Goal: Information Seeking & Learning: Learn about a topic

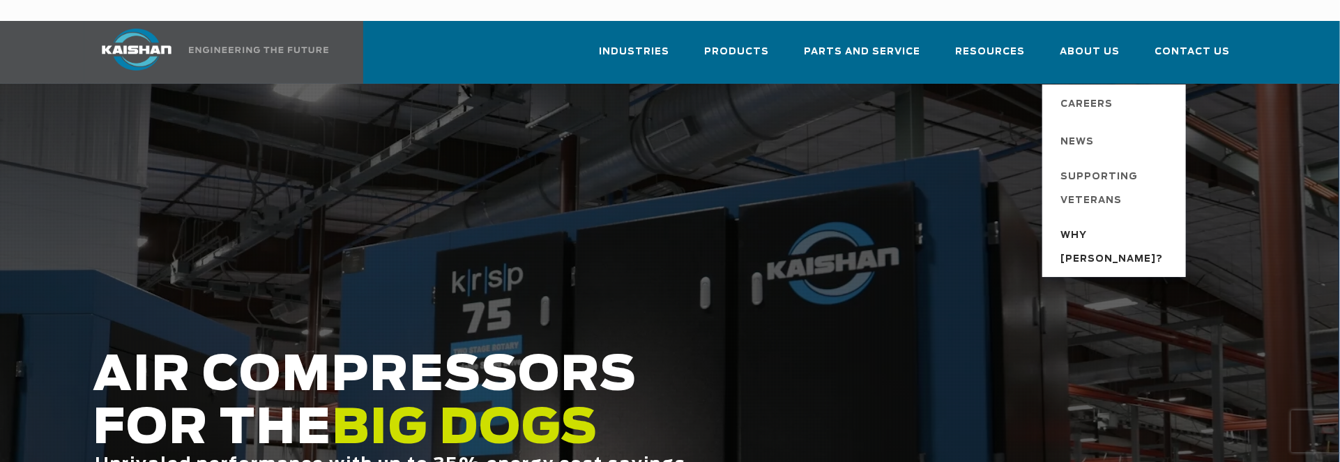
click at [1080, 224] on span "Why [PERSON_NAME]?" at bounding box center [1116, 247] width 112 height 47
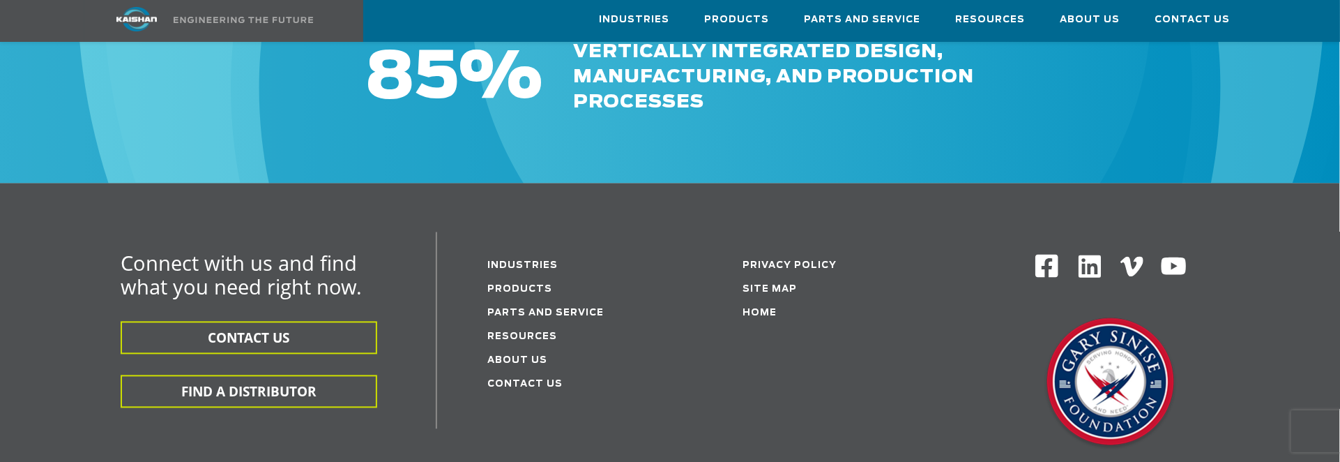
scroll to position [1719, 0]
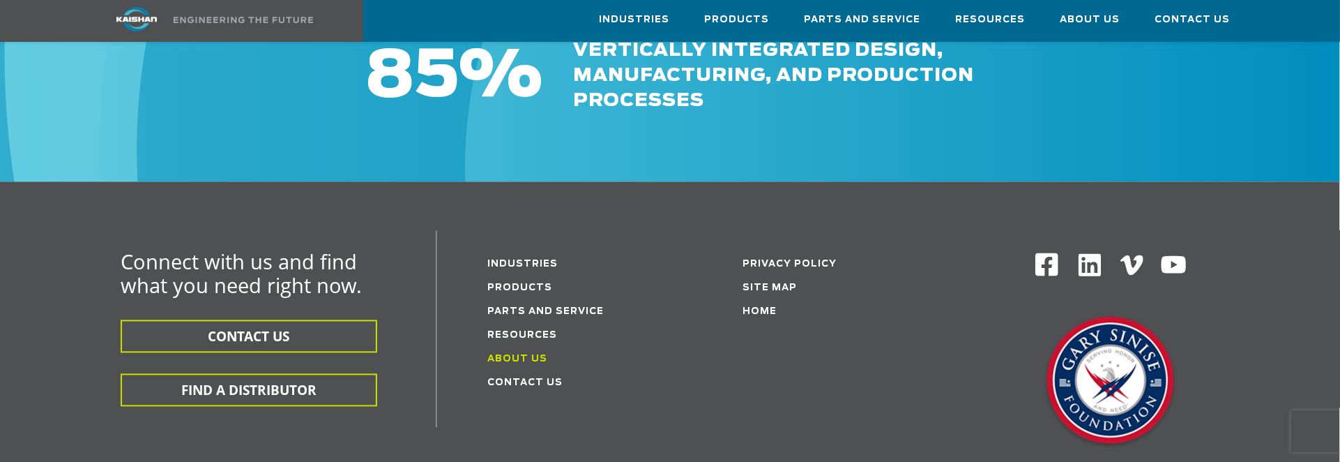
click at [502, 354] on link "About Us" at bounding box center [517, 358] width 60 height 9
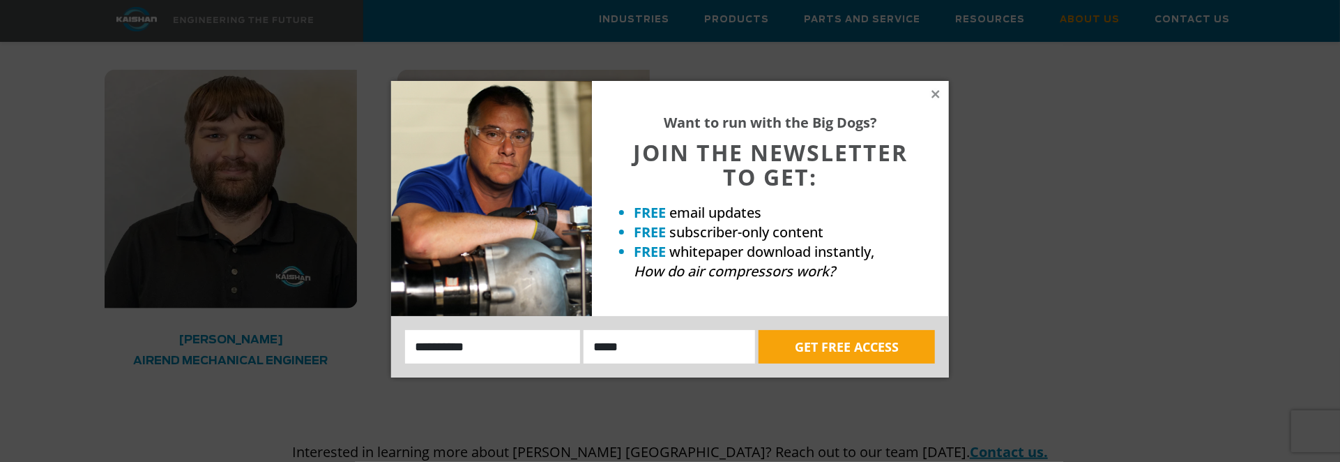
scroll to position [4229, 0]
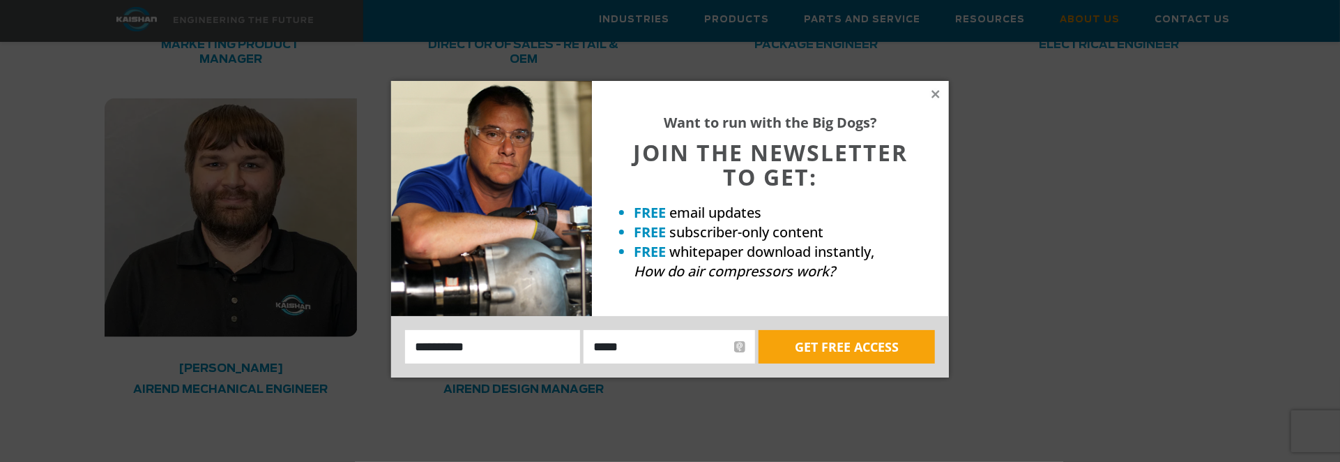
click at [1119, 268] on div "Want to run with the Big Dogs? JOIN THE NEWSLETTER TO GET: FREE email updates F…" at bounding box center [670, 231] width 1340 height 462
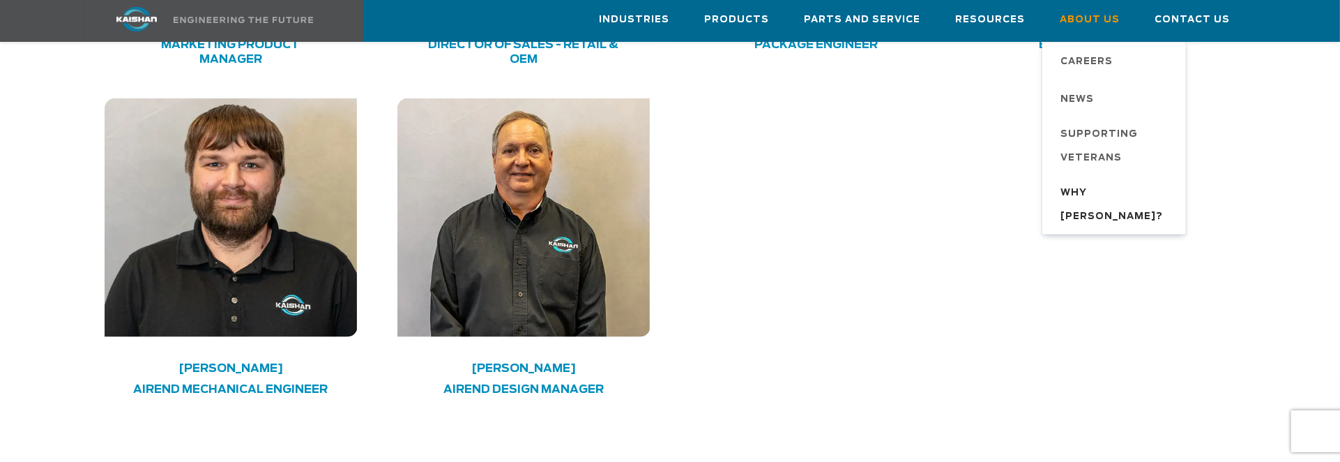
click at [1079, 192] on span "Why [PERSON_NAME]?" at bounding box center [1116, 204] width 112 height 47
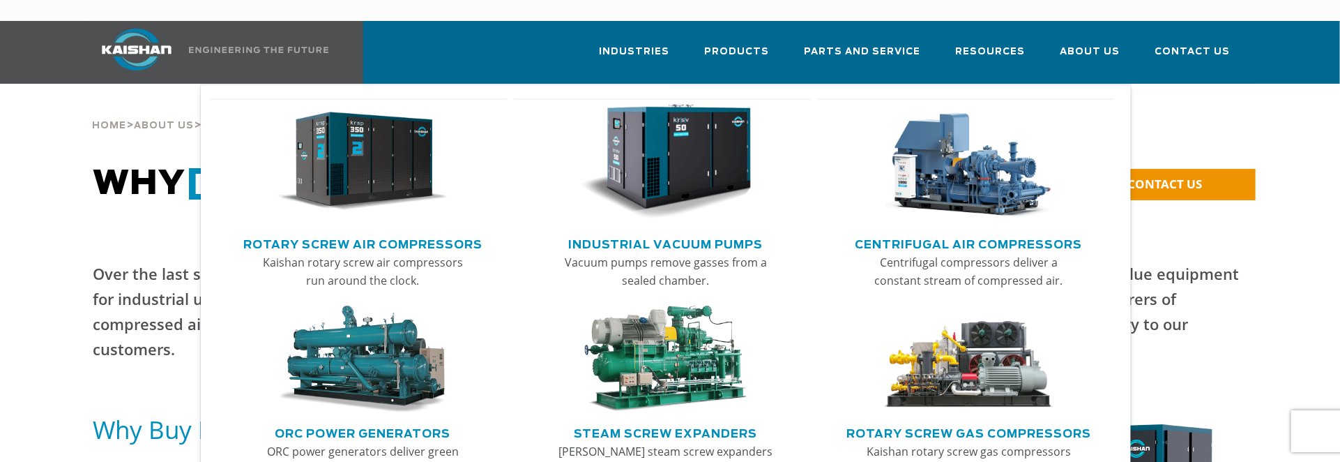
click at [381, 158] on img "Main menu" at bounding box center [363, 162] width 172 height 116
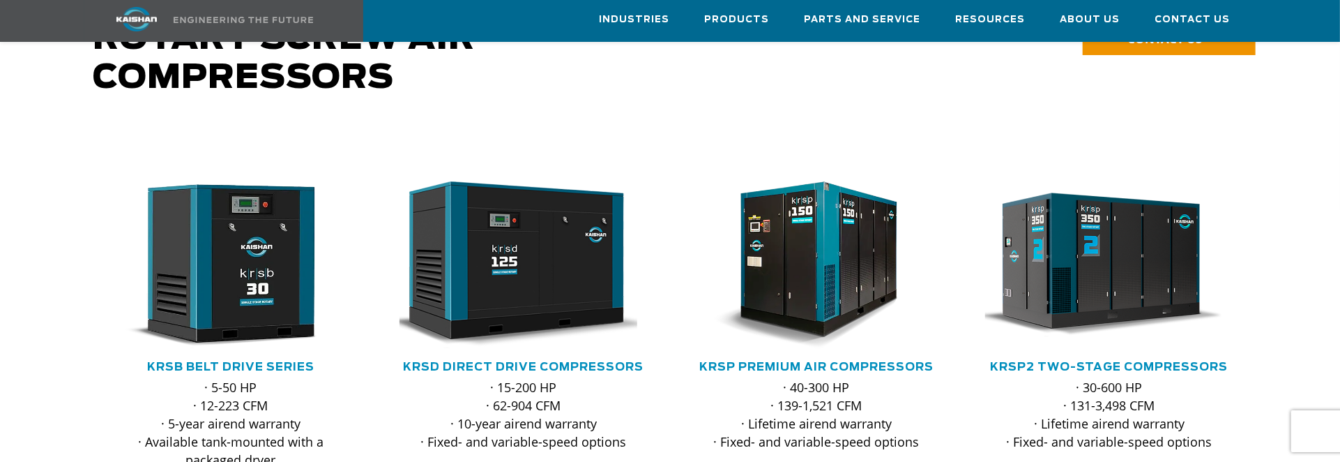
scroll to position [139, 0]
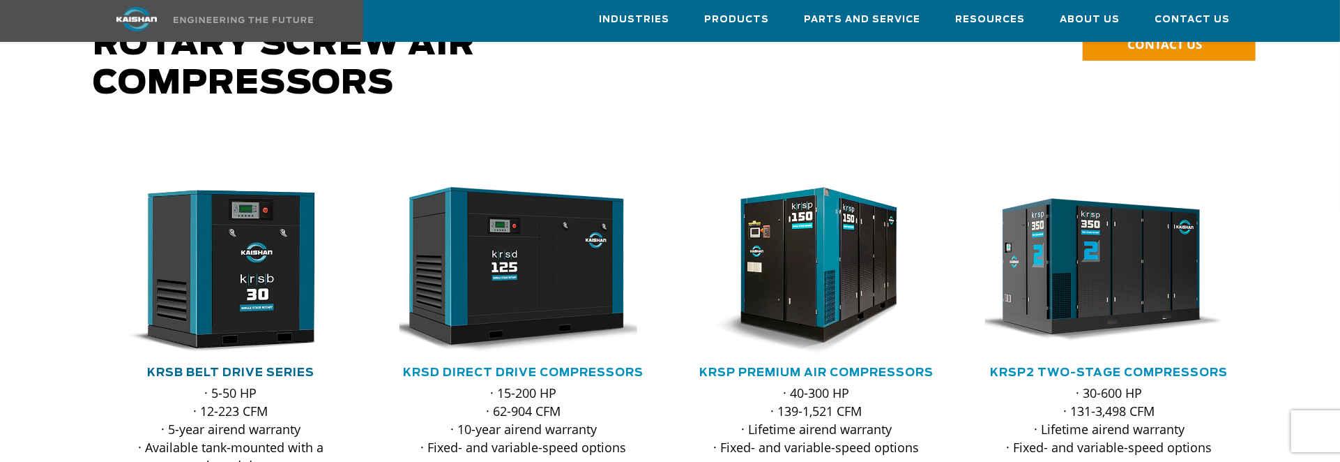
click at [199, 367] on link "KRSB Belt Drive Series" at bounding box center [230, 372] width 167 height 11
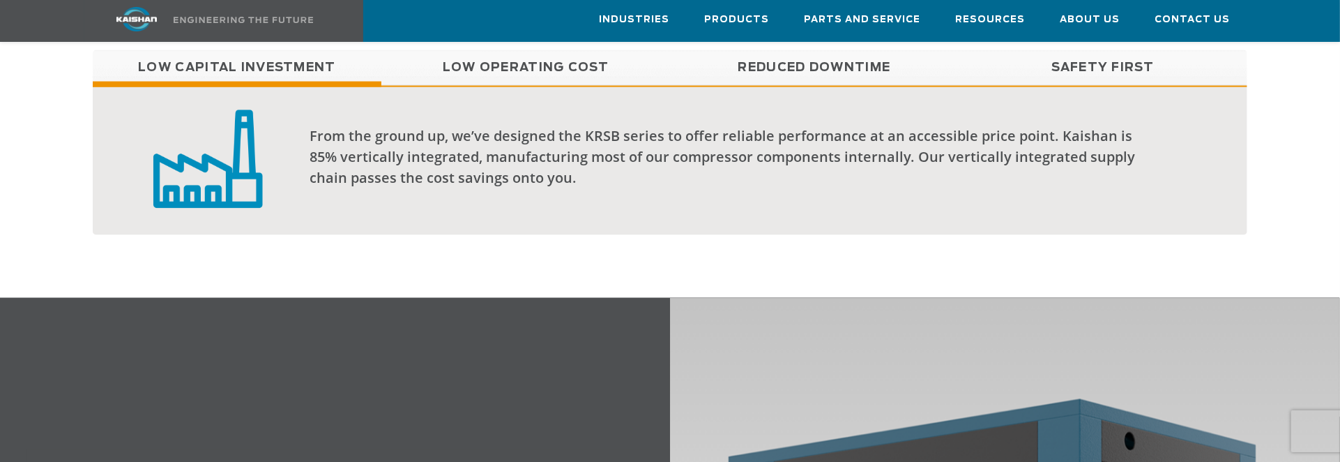
scroll to position [1301, 0]
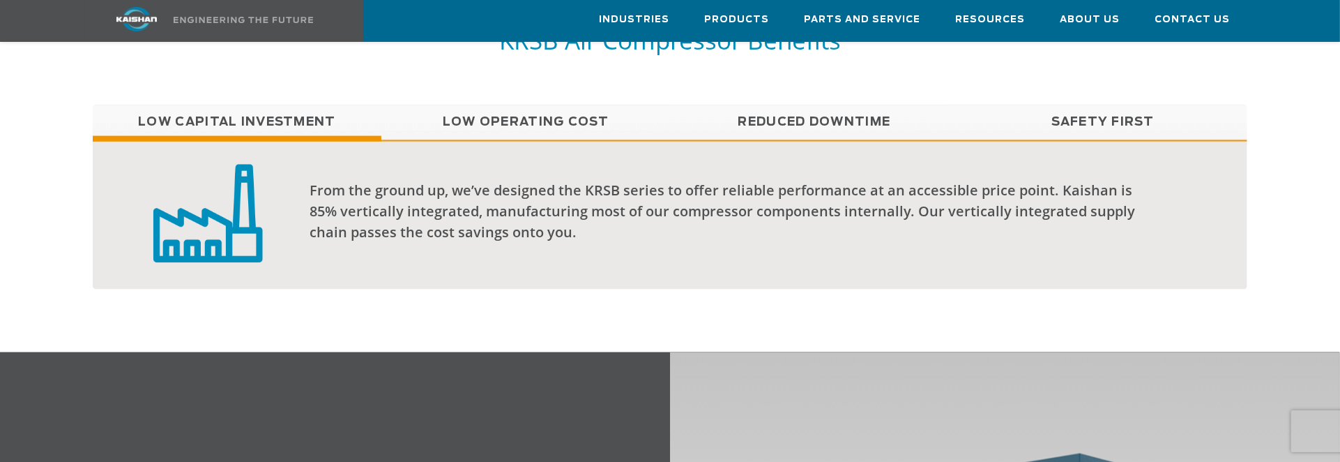
click at [545, 105] on link "Low Operating Cost" at bounding box center [525, 122] width 289 height 35
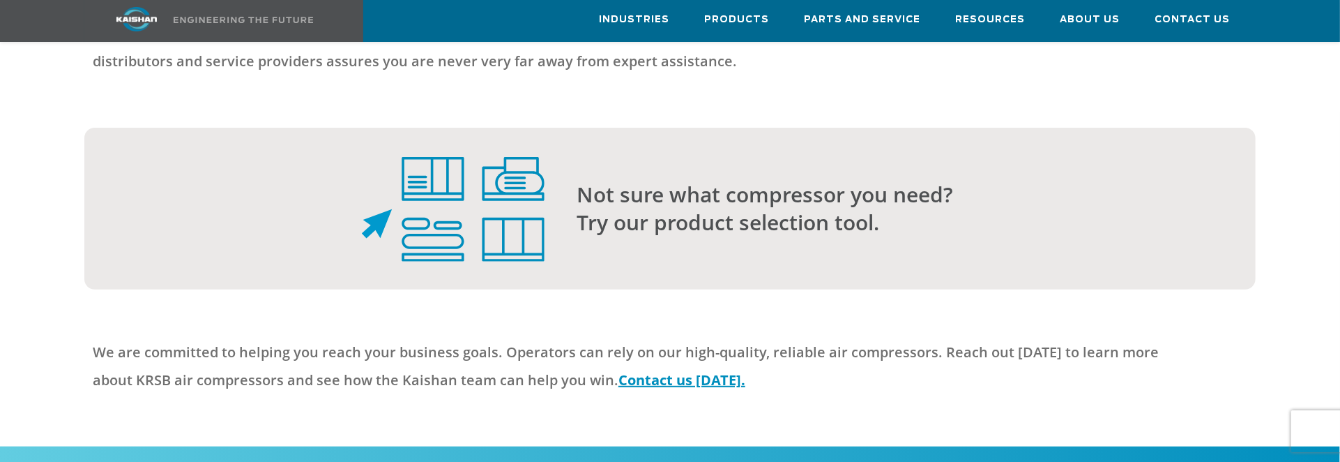
scroll to position [3626, 0]
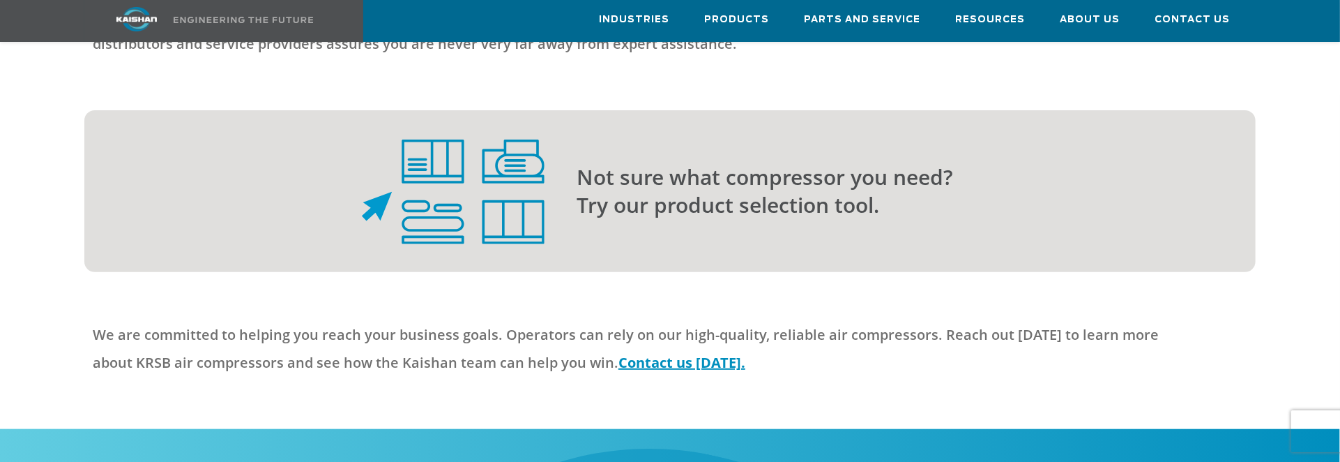
click at [669, 175] on p "Not sure what compressor you need? Try our product selection tool." at bounding box center [888, 191] width 623 height 56
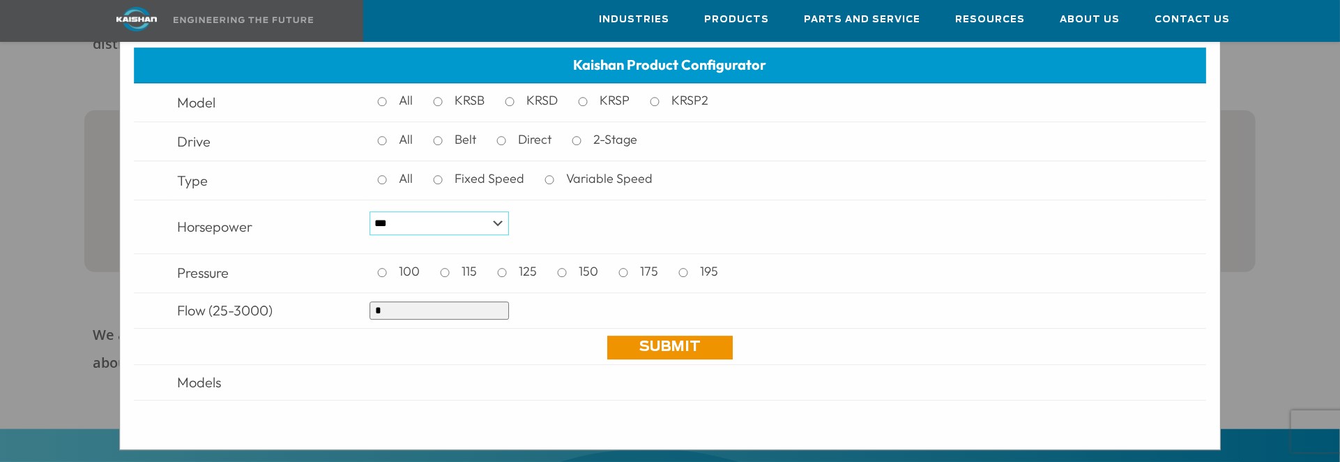
click at [483, 221] on select "*** * *** ** ** ** ** ** ** ** ** ** *** *** *** *** *** *** *** *** *** *** ***" at bounding box center [439, 223] width 139 height 24
select select "**"
click at [370, 212] on select "*** * *** ** ** ** ** ** ** ** ** ** *** *** *** *** *** *** *** *** *** *** ***" at bounding box center [439, 223] width 139 height 24
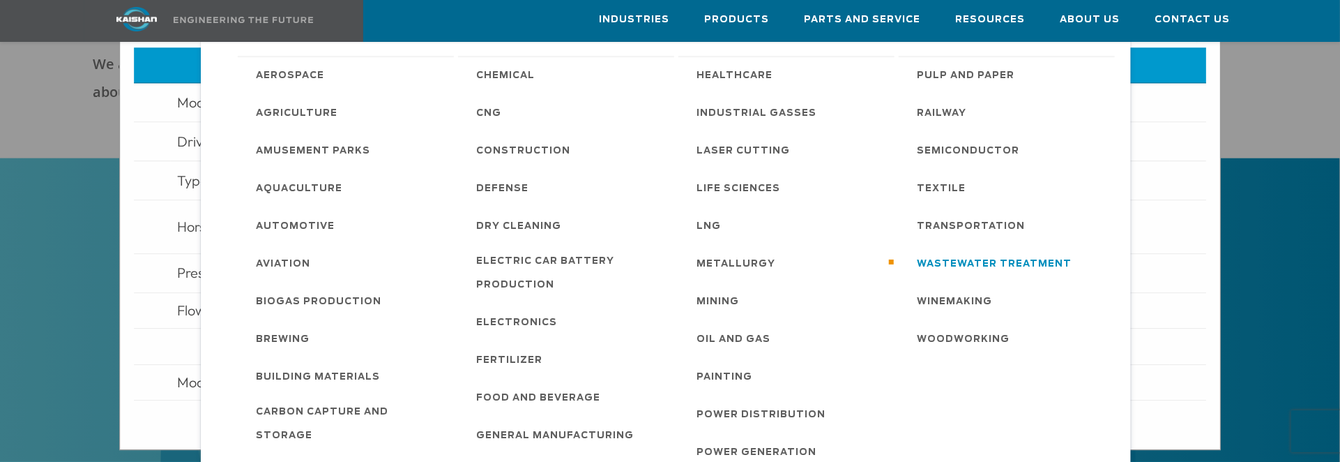
scroll to position [3904, 0]
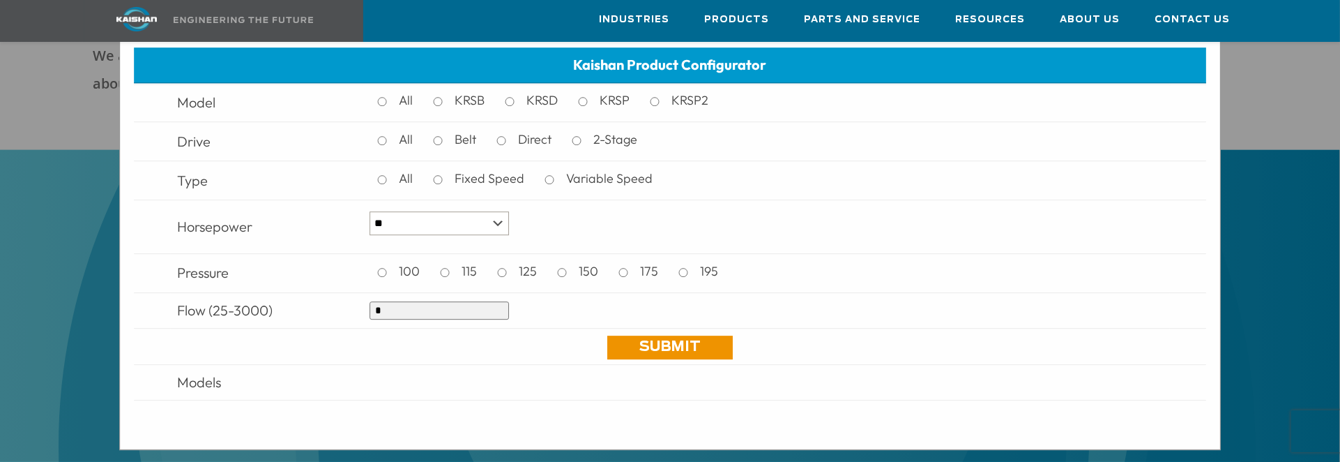
click at [406, 315] on input "*" at bounding box center [439, 310] width 139 height 18
drag, startPoint x: 429, startPoint y: 320, endPoint x: 360, endPoint y: 319, distance: 69.0
click at [360, 319] on tr "Flow (25-3000) *" at bounding box center [670, 310] width 1072 height 36
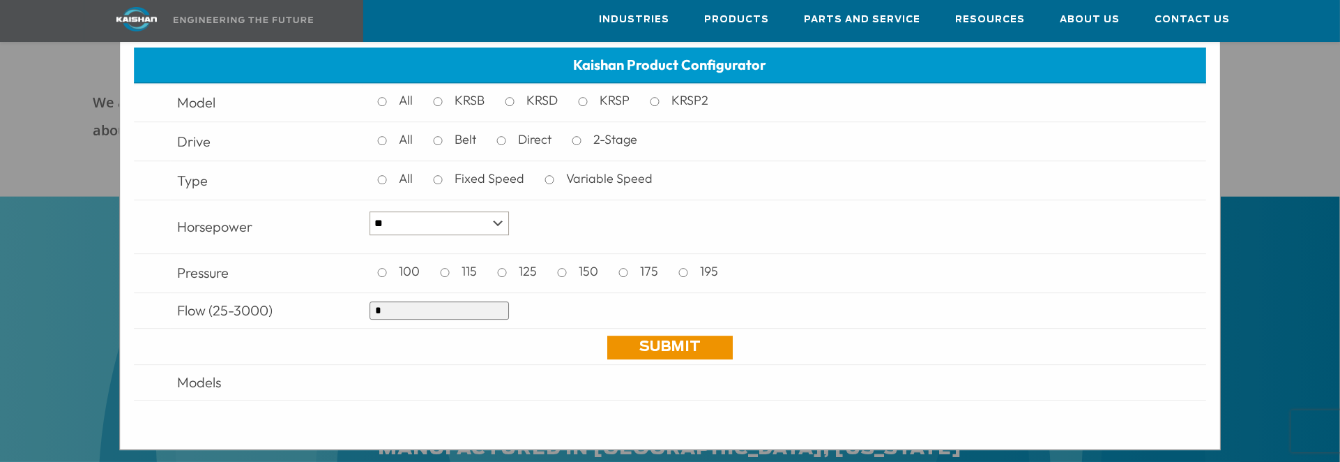
click at [1249, 172] on div "× Kaishan Product Configurator Model All KRSB KRSD KRSP KRSP2 Drive All Belt Di…" at bounding box center [670, 231] width 1340 height 462
